Goal: Find specific page/section: Find specific page/section

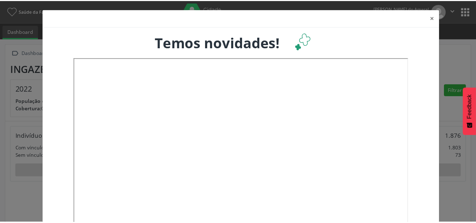
scroll to position [117, 157]
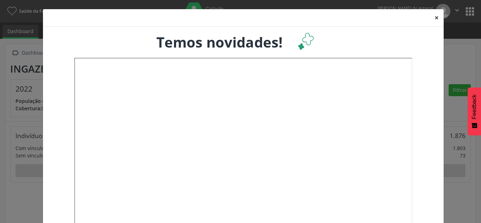
click at [432, 17] on button "×" at bounding box center [436, 17] width 14 height 17
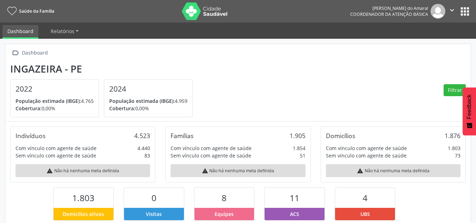
scroll to position [351893, 351855]
click at [71, 33] on span "Relatórios" at bounding box center [63, 31] width 24 height 7
click at [463, 14] on button "apps" at bounding box center [464, 11] width 12 height 12
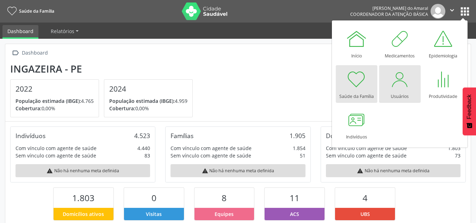
click at [399, 93] on div "Usuários" at bounding box center [399, 95] width 18 height 10
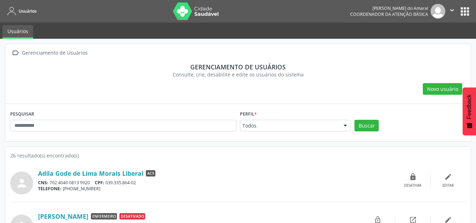
click at [458, 11] on button "" at bounding box center [451, 11] width 13 height 15
click at [464, 12] on button "apps" at bounding box center [464, 11] width 12 height 12
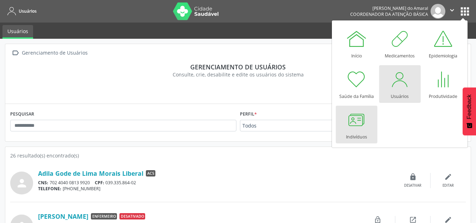
click at [353, 116] on div at bounding box center [356, 119] width 21 height 21
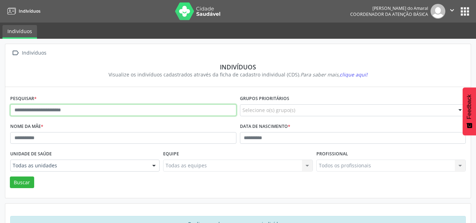
click at [141, 111] on input "text" at bounding box center [123, 110] width 226 height 12
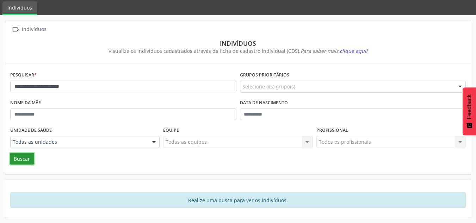
click at [17, 162] on button "Buscar" at bounding box center [22, 159] width 24 height 12
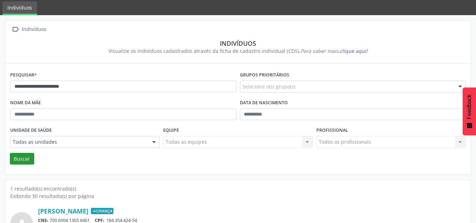
scroll to position [64, 0]
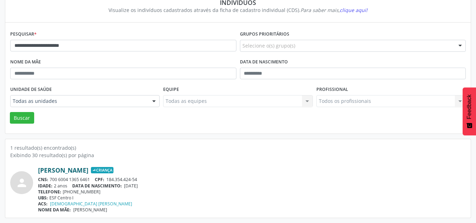
click at [88, 168] on link "Mariana Carvalho Nogueira" at bounding box center [63, 170] width 50 height 8
click at [220, 43] on input "**********" at bounding box center [123, 46] width 226 height 12
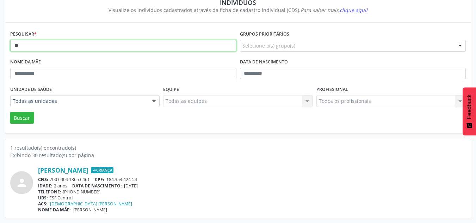
type input "*"
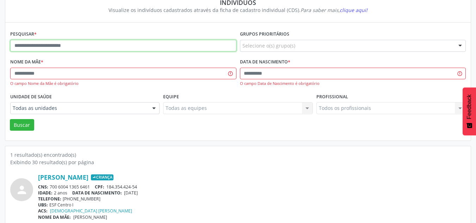
paste input "**********"
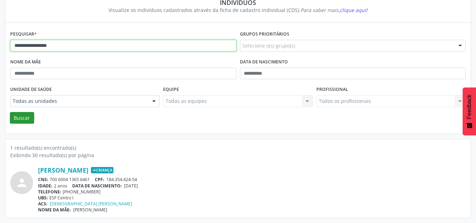
type input "**********"
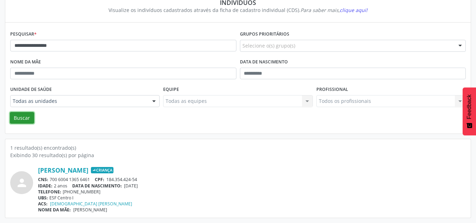
click at [26, 115] on button "Buscar" at bounding box center [22, 118] width 24 height 12
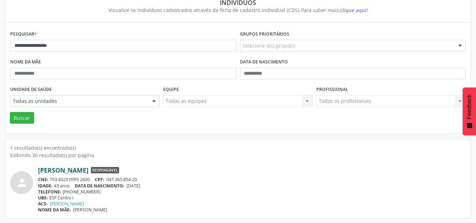
click at [65, 170] on link "Eliane Carvalho Leite" at bounding box center [63, 170] width 50 height 8
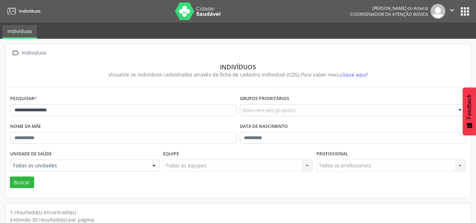
click at [454, 7] on icon "" at bounding box center [452, 10] width 8 height 8
click at [461, 11] on button "apps" at bounding box center [464, 11] width 12 height 12
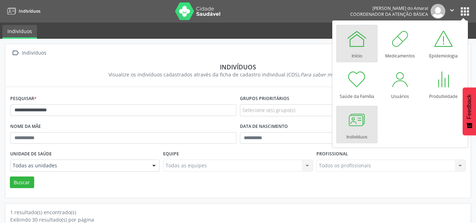
click at [367, 38] on link "Início" at bounding box center [357, 44] width 42 height 38
